Goal: Task Accomplishment & Management: Complete application form

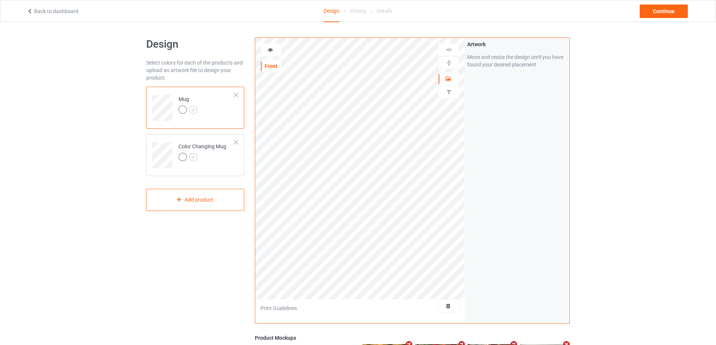
click at [452, 311] on div at bounding box center [448, 307] width 21 height 14
click at [451, 306] on span "Delete all designs" at bounding box center [432, 306] width 40 height 6
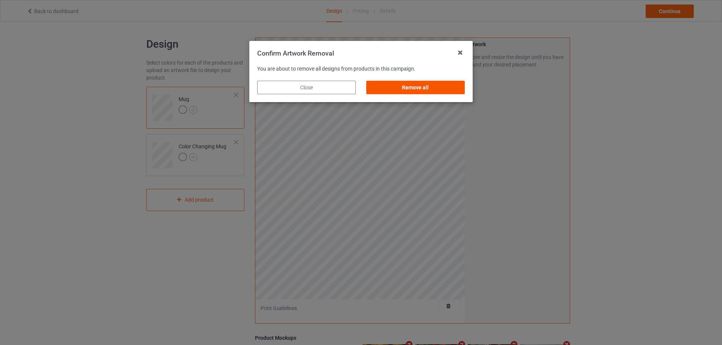
click at [439, 89] on div "Remove all" at bounding box center [415, 88] width 98 height 14
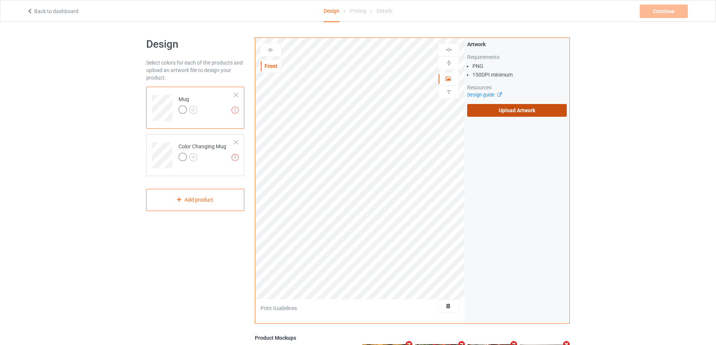
click at [502, 114] on label "Upload Artwork" at bounding box center [517, 110] width 100 height 13
click at [0, 0] on input "Upload Artwork" at bounding box center [0, 0] width 0 height 0
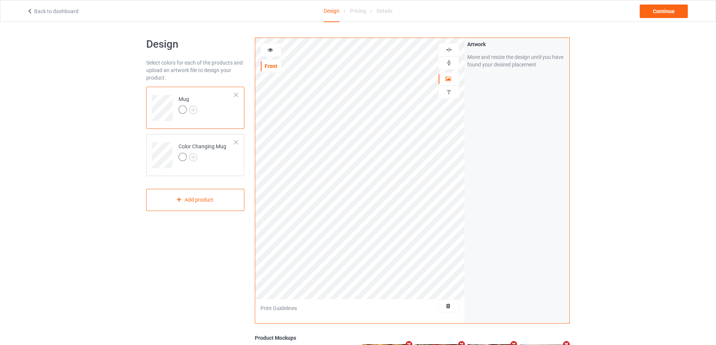
click at [450, 61] on img at bounding box center [448, 62] width 7 height 7
drag, startPoint x: 441, startPoint y: 73, endPoint x: 449, endPoint y: 64, distance: 12.5
click at [449, 64] on img at bounding box center [448, 62] width 7 height 7
click at [447, 91] on img at bounding box center [448, 92] width 7 height 7
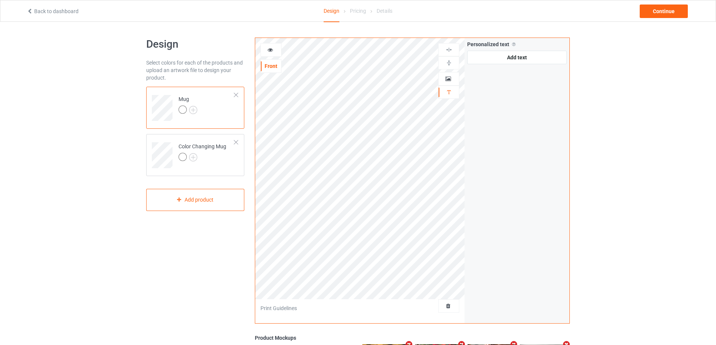
click at [505, 64] on div "Personalized text Allow customers to personalize text with your choice of fonts…" at bounding box center [516, 52] width 105 height 29
click at [509, 61] on div "Add text" at bounding box center [517, 58] width 100 height 14
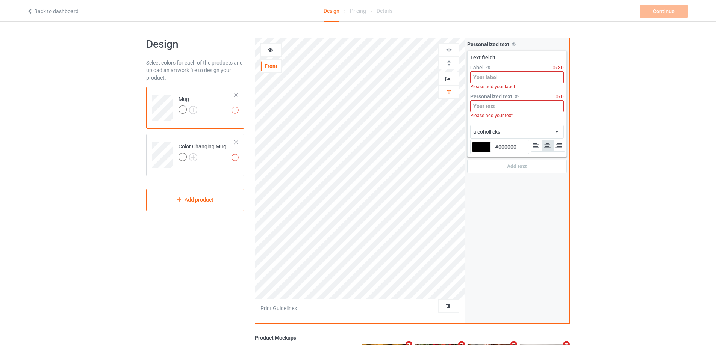
click at [507, 81] on input at bounding box center [517, 77] width 94 height 12
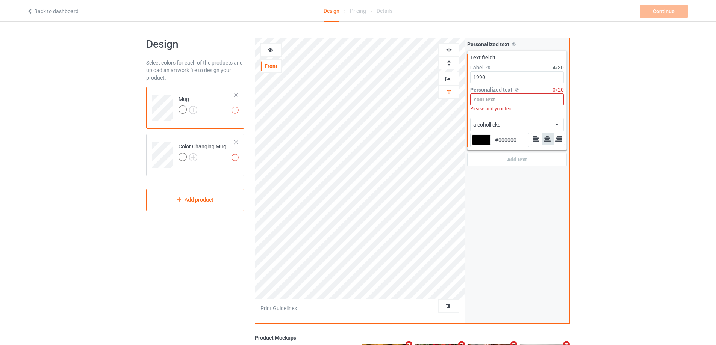
click at [460, 74] on div "alcohollicks Front Artwork Personalized text Print Guidelines Personalized text…" at bounding box center [412, 181] width 315 height 286
type input "Year"
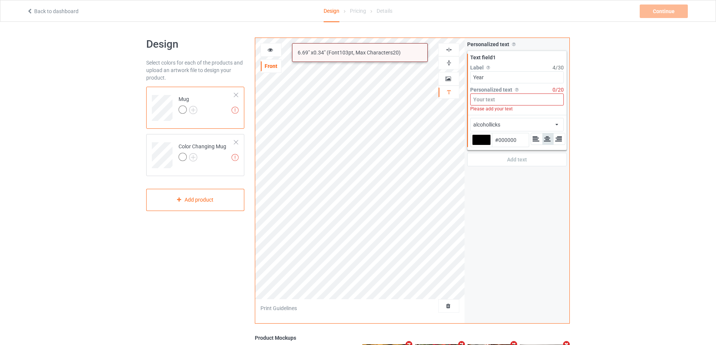
click at [482, 97] on input at bounding box center [517, 100] width 94 height 12
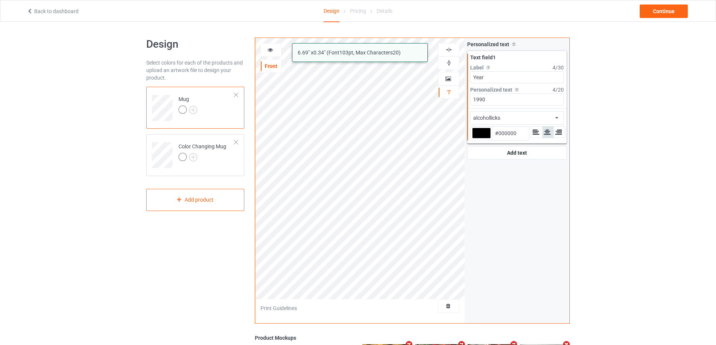
type input "1990"
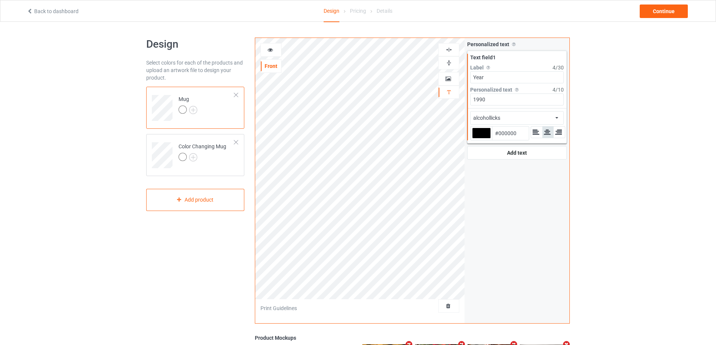
click at [480, 132] on div at bounding box center [481, 133] width 19 height 11
click at [480, 139] on input "#000000" at bounding box center [481, 144] width 19 height 10
click at [503, 116] on div "alcohollicks african airstream aladdin alcohollicks [PERSON_NAME] almontesnow a…" at bounding box center [517, 118] width 94 height 14
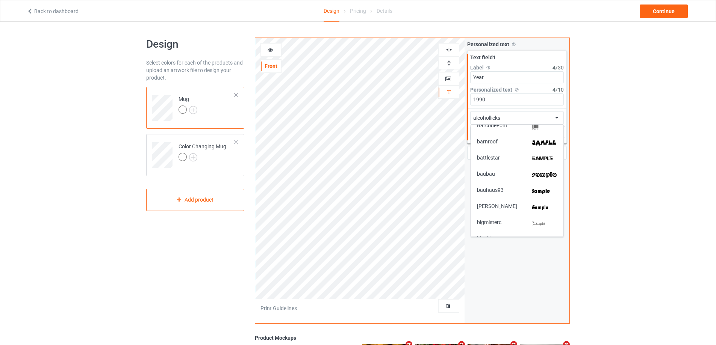
scroll to position [188, 0]
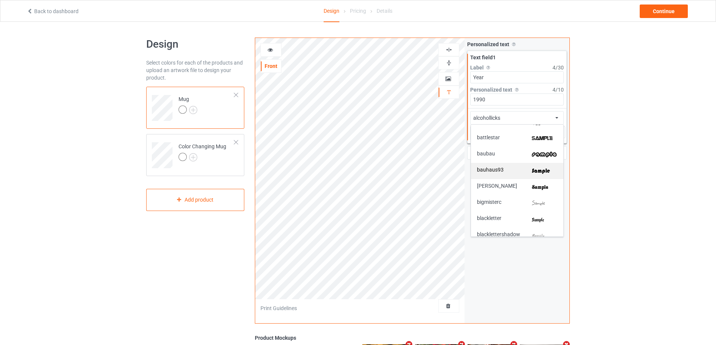
click at [534, 172] on img at bounding box center [545, 171] width 26 height 8
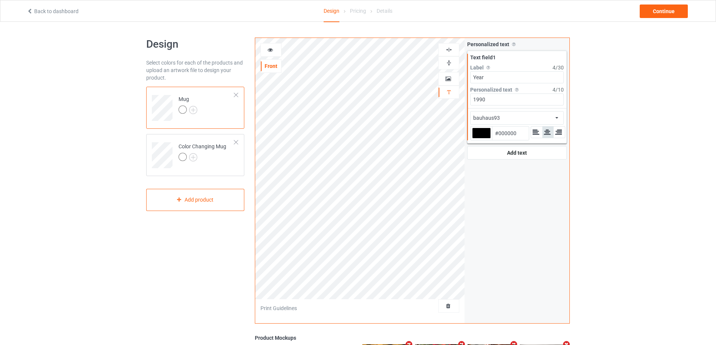
click at [511, 118] on div "bauhaus93 african airstream aladdin alcohollicks [PERSON_NAME] almontesnow angl…" at bounding box center [517, 118] width 94 height 14
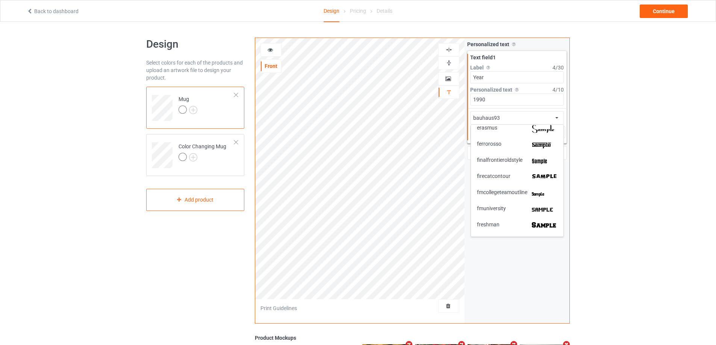
scroll to position [827, 0]
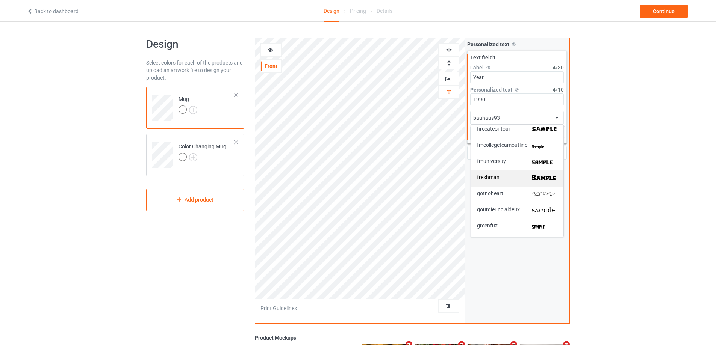
click at [533, 176] on img at bounding box center [545, 179] width 26 height 8
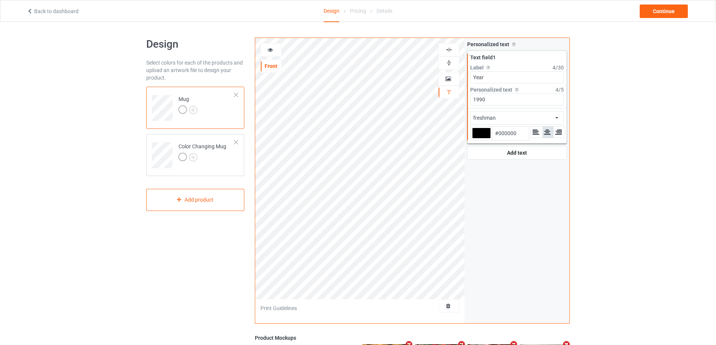
click at [449, 61] on img at bounding box center [448, 62] width 7 height 7
click at [484, 132] on div at bounding box center [481, 133] width 19 height 11
click at [484, 139] on input "#000000" at bounding box center [481, 144] width 19 height 10
type input "#d26dee"
type input "#D26DEE"
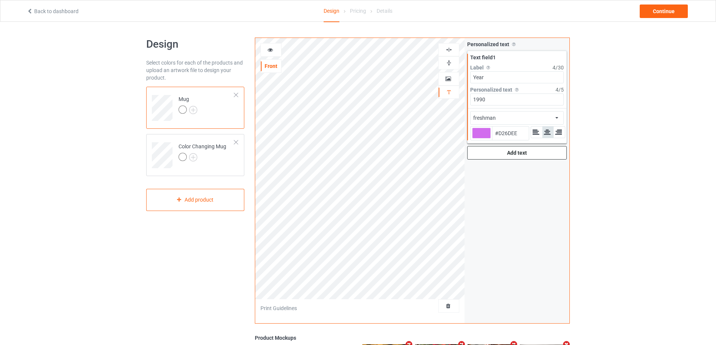
type input "#d477ee"
type input "#D477EE"
type input "#d77af0"
type input "#D77AF0"
type input "#d87ff0"
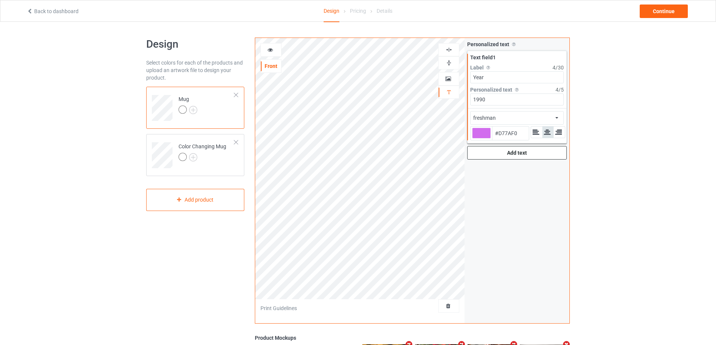
type input "#D87FF0"
type input "#da82f2"
type input "#DA82F2"
type input "#dc85f4"
type input "#DC85F4"
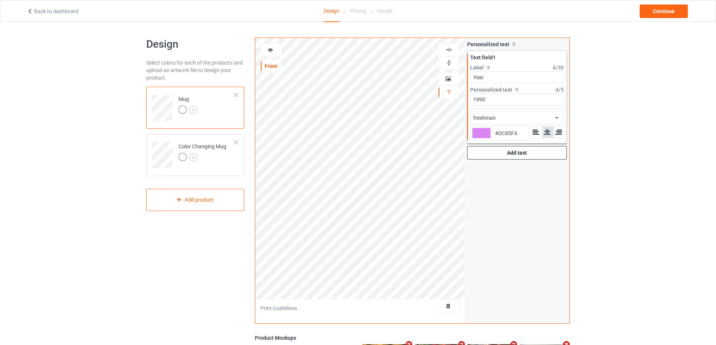
type input "#dc86f4"
type input "#DC86F4"
type input "#de89f5"
type input "#DE89F5"
type input "#de8af5"
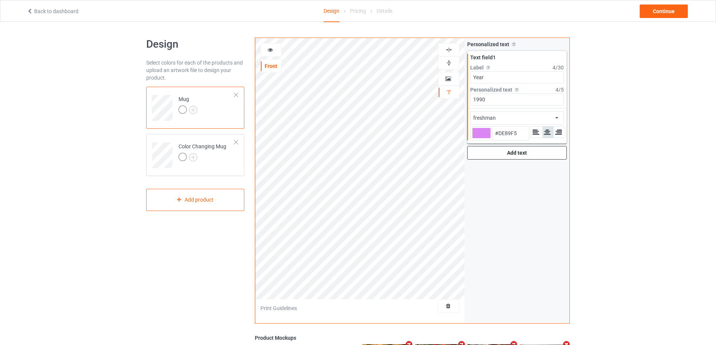
type input "#DE8AF5"
click at [515, 154] on div "Add text" at bounding box center [517, 153] width 100 height 14
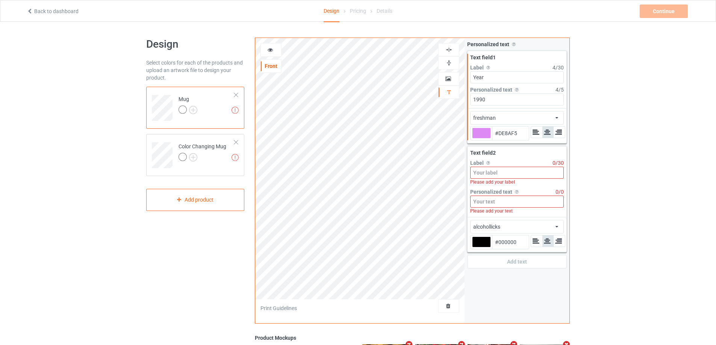
click at [524, 171] on input at bounding box center [517, 173] width 94 height 12
type input "#de8af5"
type input "S"
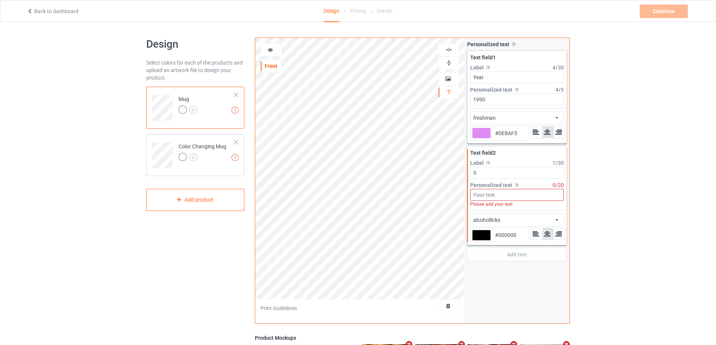
type input "#de8af5"
type input "So"
type input "#de8af5"
type input "Sop"
type input "#de8af5"
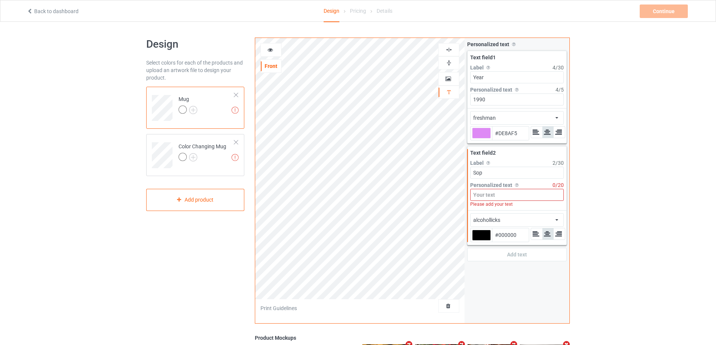
type input "Soph"
type input "#de8af5"
type input "So"
type input "#de8af5"
type input "S"
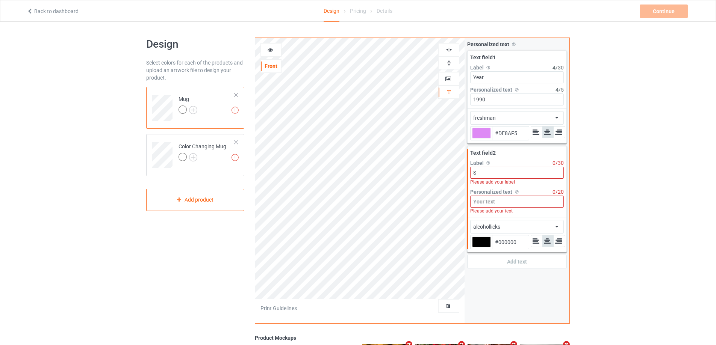
type input "#de8af5"
type input "N"
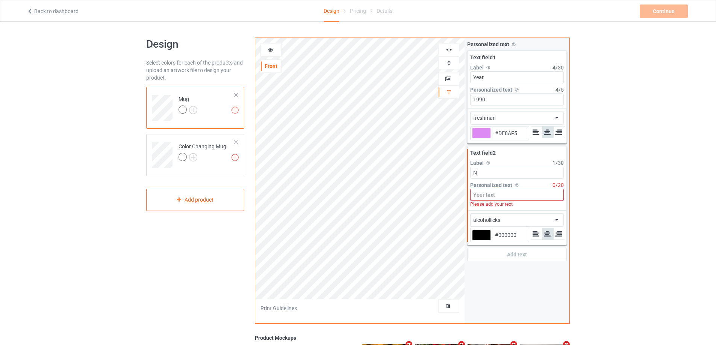
type input "#de8af5"
type input "Nam"
type input "#de8af5"
type input "Name"
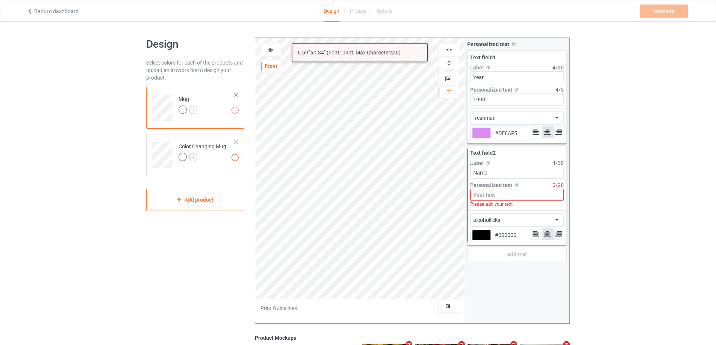
click at [508, 191] on input at bounding box center [517, 195] width 94 height 12
type input "#de8af5"
type input "S"
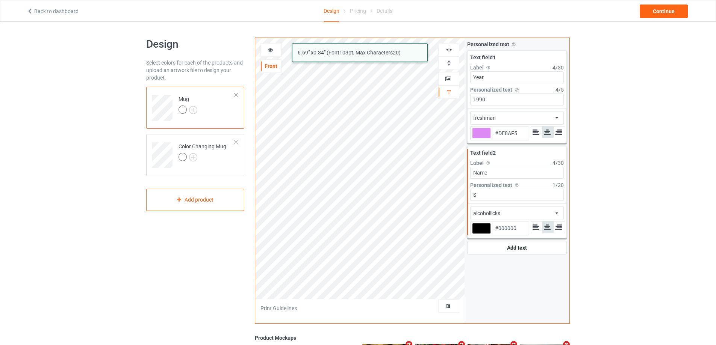
type input "#de8af5"
type input "So"
type input "#de8af5"
type input "Soph"
type input "#de8af5"
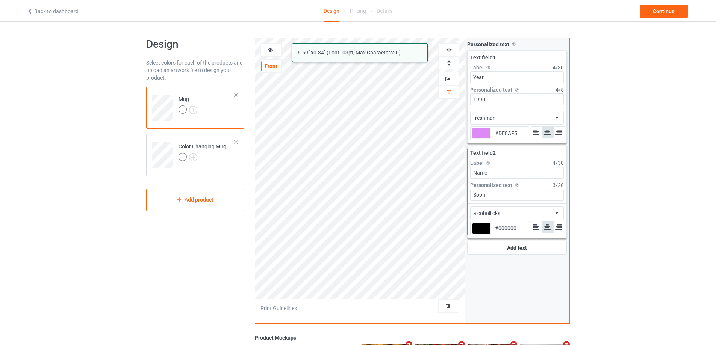
type input "Sophi"
type input "#de8af5"
type input "[PERSON_NAME]"
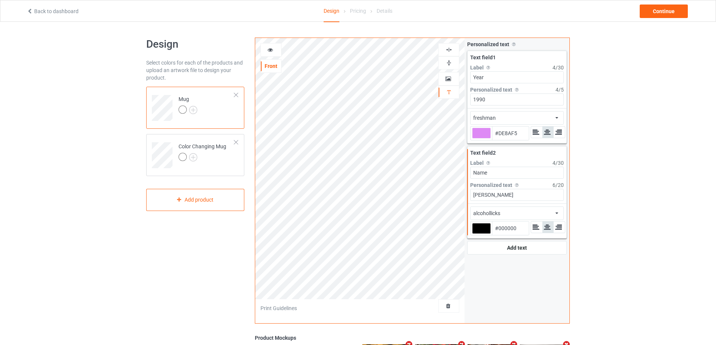
click at [522, 213] on div "alcohollicks african airstream aladdin alcohollicks [PERSON_NAME] almontesnow a…" at bounding box center [517, 214] width 94 height 14
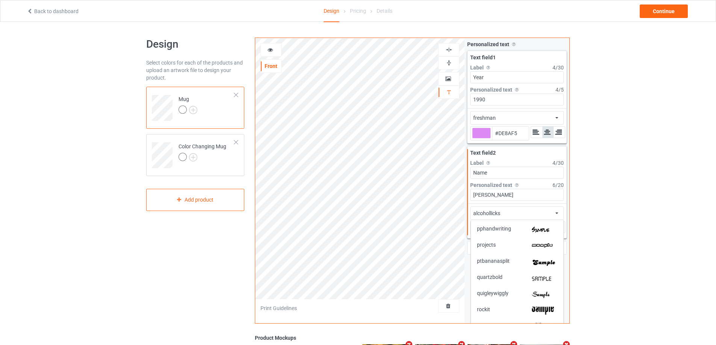
scroll to position [1390, 0]
click at [537, 261] on img at bounding box center [545, 260] width 26 height 8
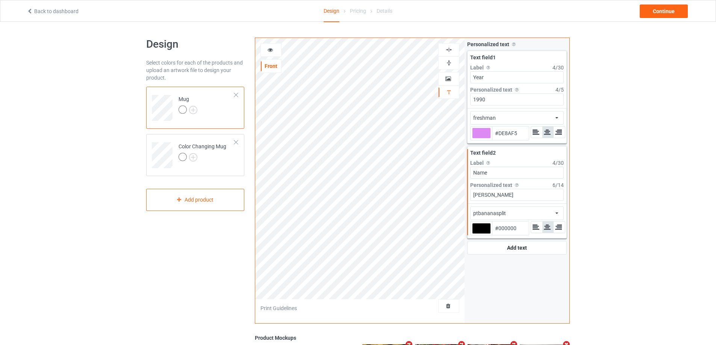
type input "#de8af5"
click at [501, 253] on div "Add text" at bounding box center [517, 248] width 100 height 14
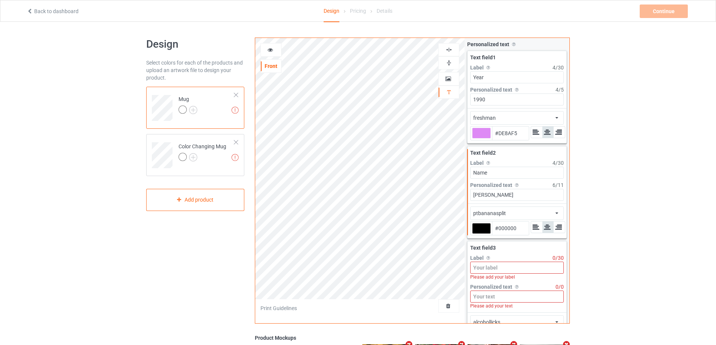
click at [499, 267] on input at bounding box center [517, 268] width 94 height 12
click at [506, 266] on input at bounding box center [517, 268] width 94 height 12
type input "#de8af5"
type input "M"
type input "#de8af5"
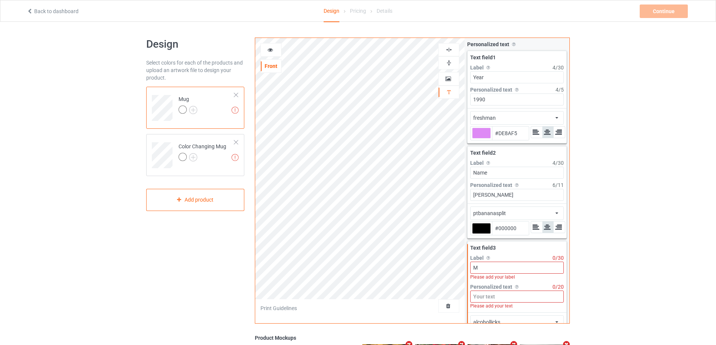
type input "Mo"
type input "#de8af5"
type input "Mon"
type input "#de8af5"
type input "Mont"
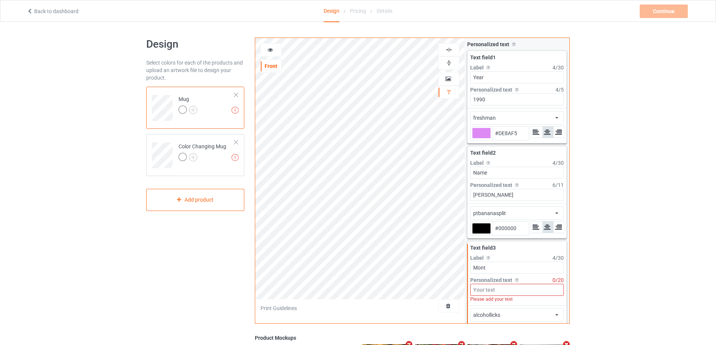
type input "#de8af5"
type input "Month"
click at [489, 292] on input at bounding box center [517, 290] width 94 height 12
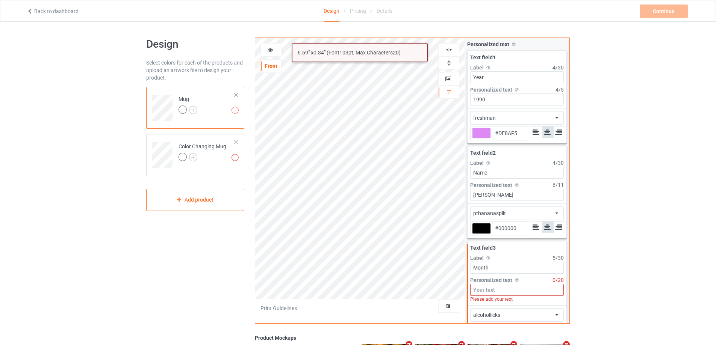
type input "#de8af5"
type input "0"
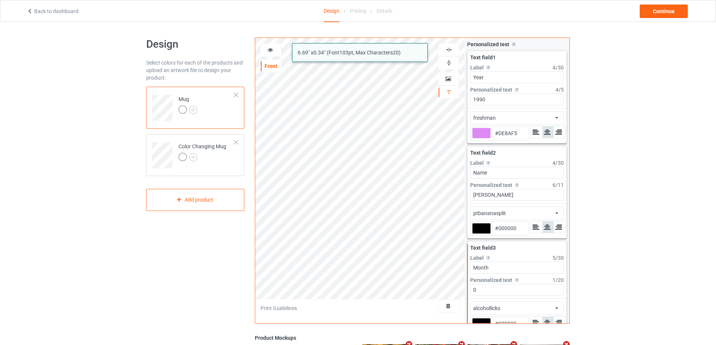
type input "#de8af5"
type input "08"
type input "#de8af5"
type input "08."
type input "#de8af5"
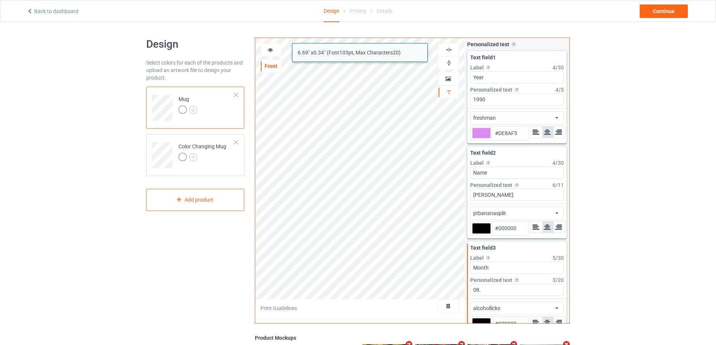
type input "08.0"
type input "#de8af5"
type input "08.08"
type input "#de8af5"
type input "08.08"
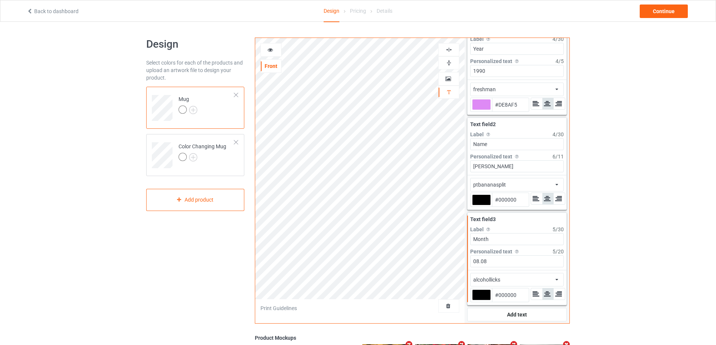
scroll to position [29, 0]
click at [517, 277] on div "alcohollicks african airstream aladdin alcohollicks [PERSON_NAME] almontesnow a…" at bounding box center [517, 279] width 94 height 14
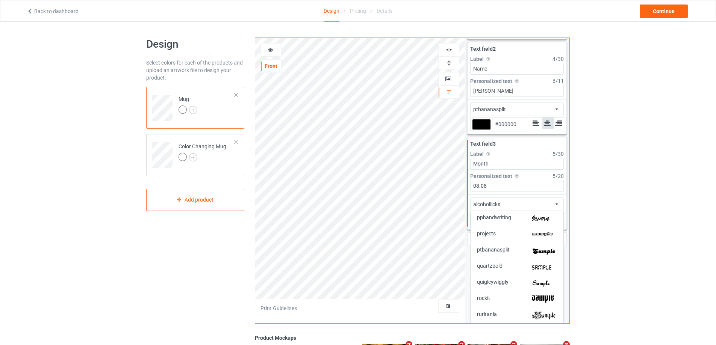
scroll to position [1390, 0]
click at [533, 250] on img at bounding box center [545, 251] width 26 height 8
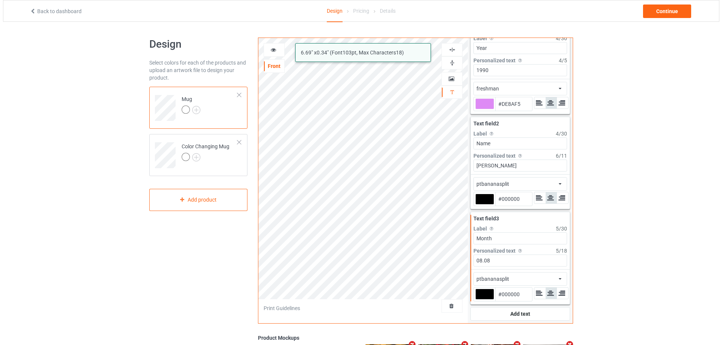
scroll to position [29, 0]
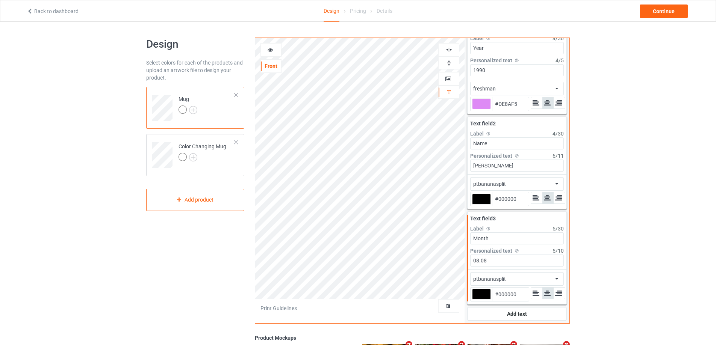
type input "#de8af5"
click at [269, 50] on icon at bounding box center [270, 48] width 6 height 5
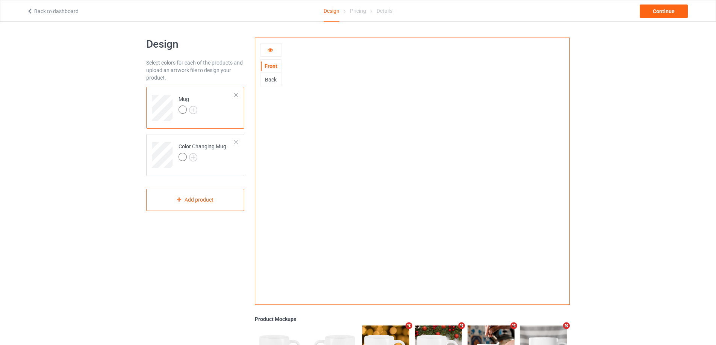
click at [270, 49] on icon at bounding box center [270, 48] width 6 height 5
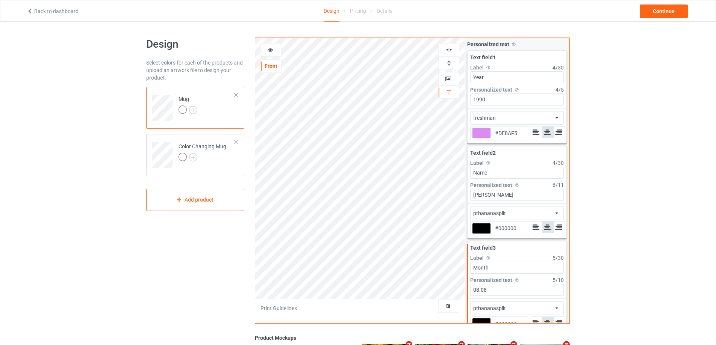
type input "#de8af5"
click at [272, 51] on icon at bounding box center [270, 48] width 6 height 5
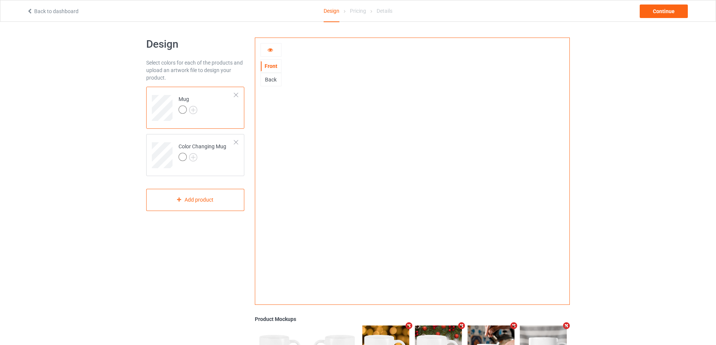
click at [274, 49] on div at bounding box center [271, 50] width 20 height 8
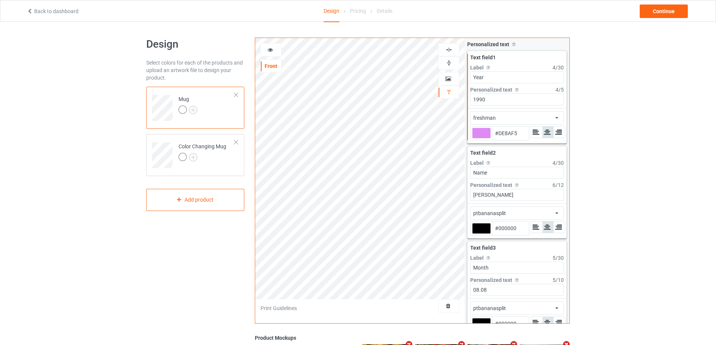
type input "#de8af5"
click at [271, 48] on icon at bounding box center [270, 48] width 6 height 5
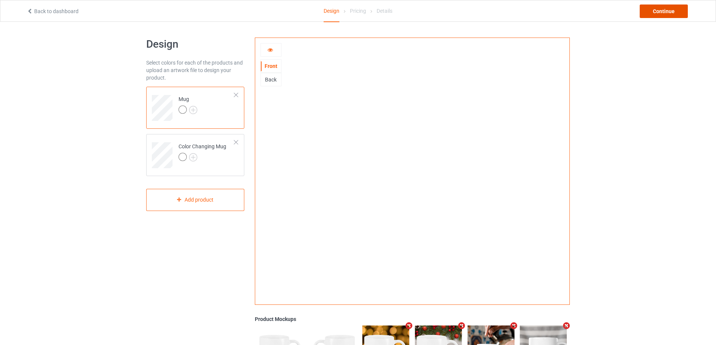
click at [648, 11] on div "Continue" at bounding box center [664, 12] width 48 height 14
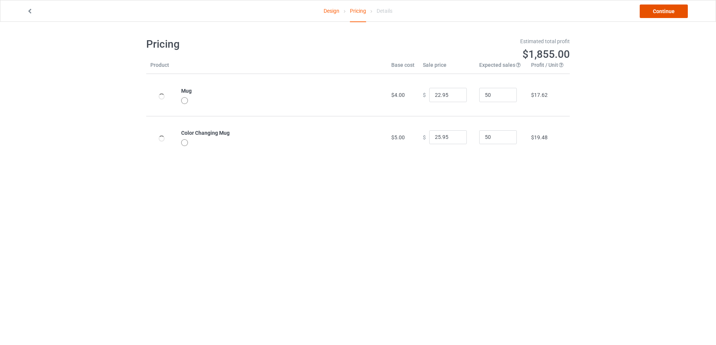
click at [648, 11] on link "Continue" at bounding box center [664, 12] width 48 height 14
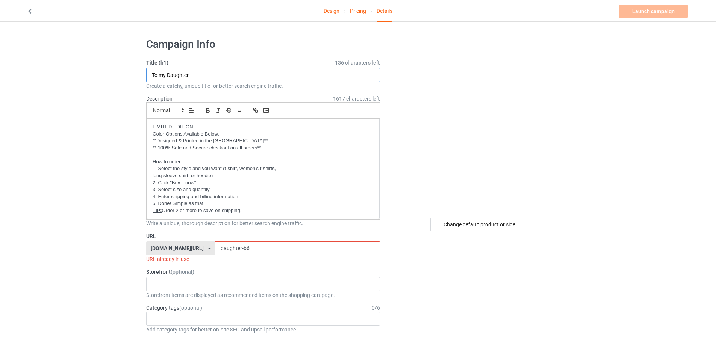
drag, startPoint x: 209, startPoint y: 78, endPoint x: 132, endPoint y: 76, distance: 77.8
type input "Happy Birthday to Me"
drag, startPoint x: 265, startPoint y: 253, endPoint x: 190, endPoint y: 245, distance: 75.9
click at [190, 245] on div "[DOMAIN_NAME][URL] [DOMAIN_NAME][URL] [DOMAIN_NAME][URL] [DOMAIN_NAME][URL] [DO…" at bounding box center [263, 249] width 234 height 14
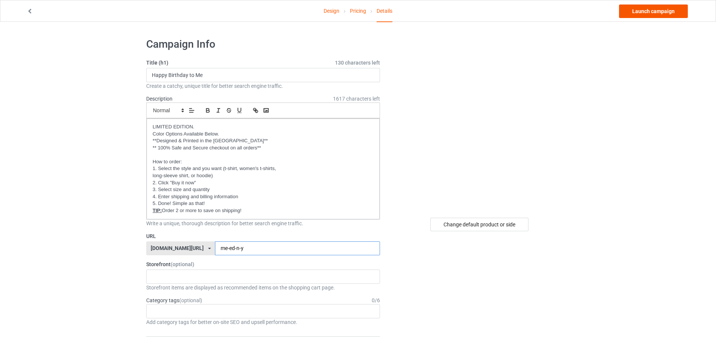
type input "me-ed-n-y"
click at [643, 15] on link "Launch campaign" at bounding box center [653, 12] width 69 height 14
